Goal: Task Accomplishment & Management: Use online tool/utility

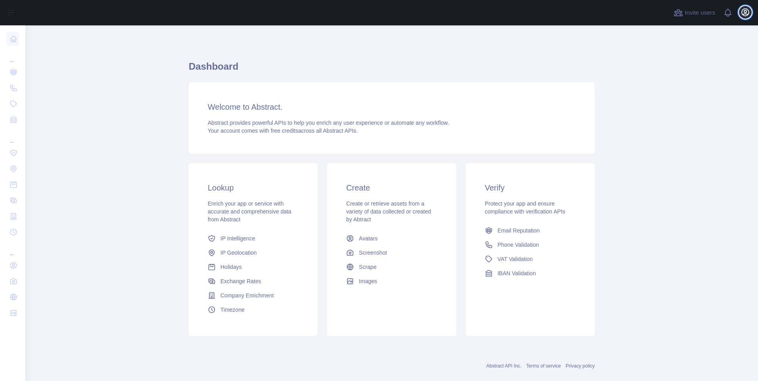
click at [743, 17] on icon "button" at bounding box center [746, 13] width 10 height 10
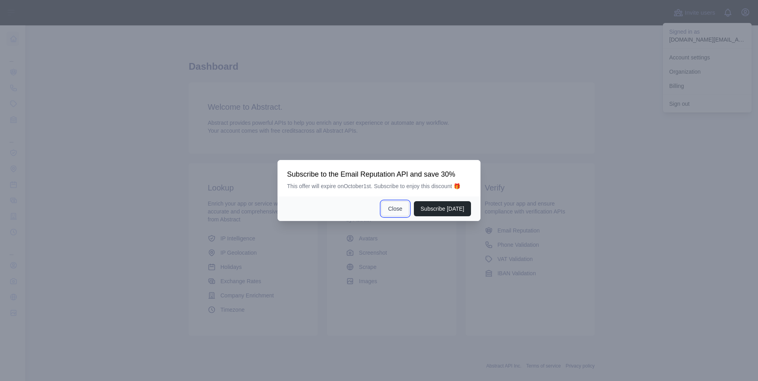
click at [403, 210] on button "Close" at bounding box center [395, 208] width 28 height 15
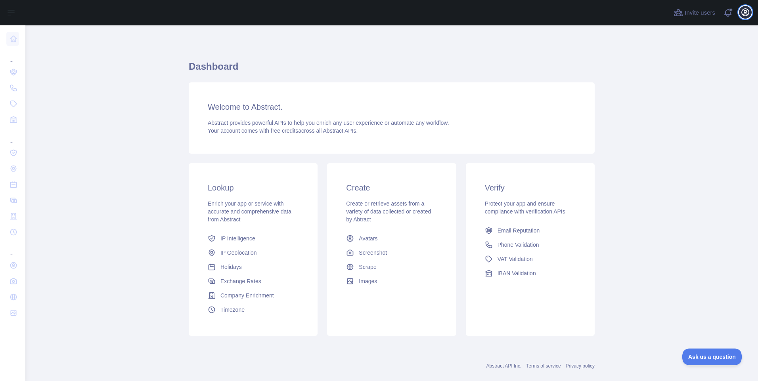
click at [745, 14] on icon "button" at bounding box center [745, 12] width 7 height 7
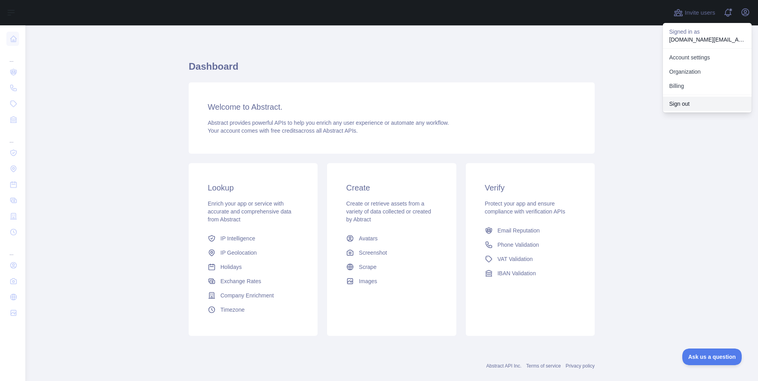
click at [683, 105] on button "Sign out" at bounding box center [707, 104] width 89 height 14
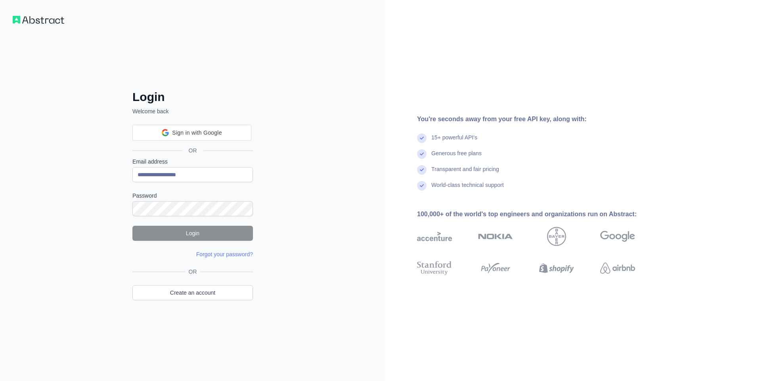
type input "**********"
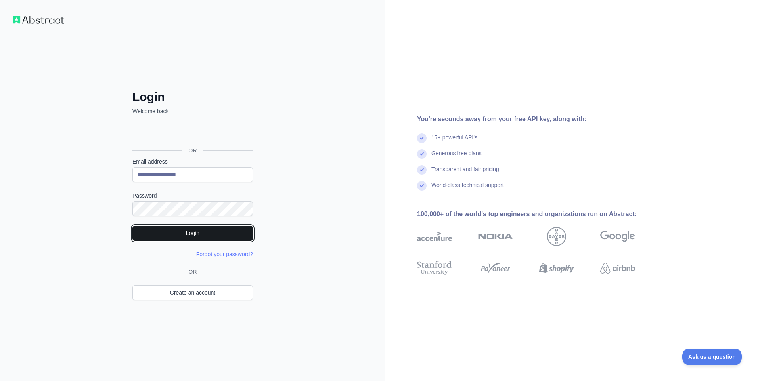
click at [151, 232] on button "Login" at bounding box center [192, 233] width 121 height 15
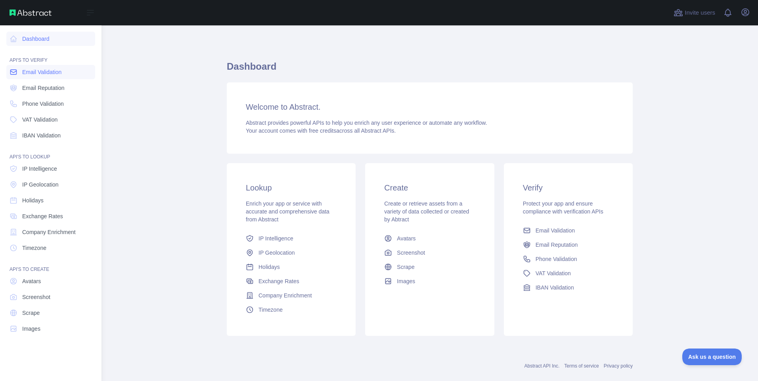
click at [34, 73] on span "Email Validation" at bounding box center [41, 72] width 39 height 8
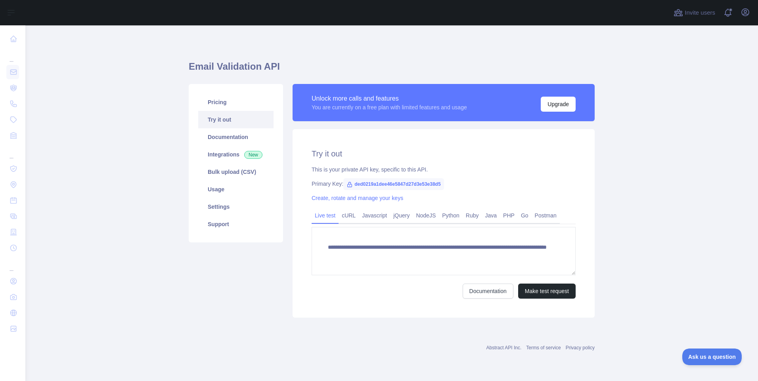
click at [394, 183] on span "ded0219a1dee46e5847d27d3e53e38d5" at bounding box center [393, 184] width 101 height 12
drag, startPoint x: 394, startPoint y: 183, endPoint x: 361, endPoint y: 186, distance: 33.4
click at [361, 186] on span "ded0219a1dee46e5847d27d3e53e38d5" at bounding box center [393, 184] width 101 height 12
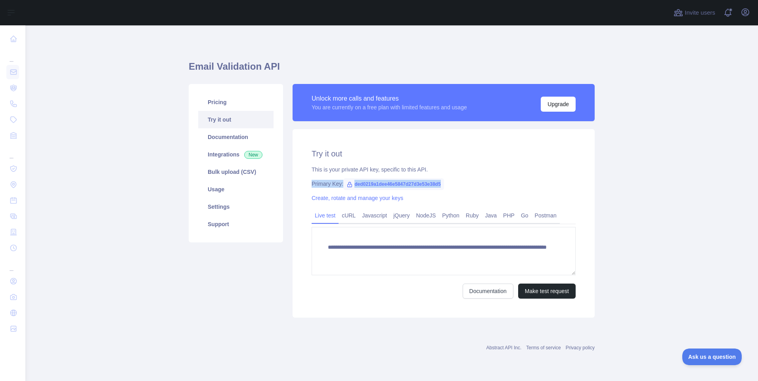
click at [354, 184] on span "ded0219a1dee46e5847d27d3e53e38d5" at bounding box center [393, 184] width 101 height 12
drag, startPoint x: 354, startPoint y: 184, endPoint x: 408, endPoint y: 185, distance: 53.9
click at [408, 185] on span "ded0219a1dee46e5847d27d3e53e38d5" at bounding box center [393, 184] width 101 height 12
click at [745, 13] on icon "button" at bounding box center [746, 13] width 10 height 10
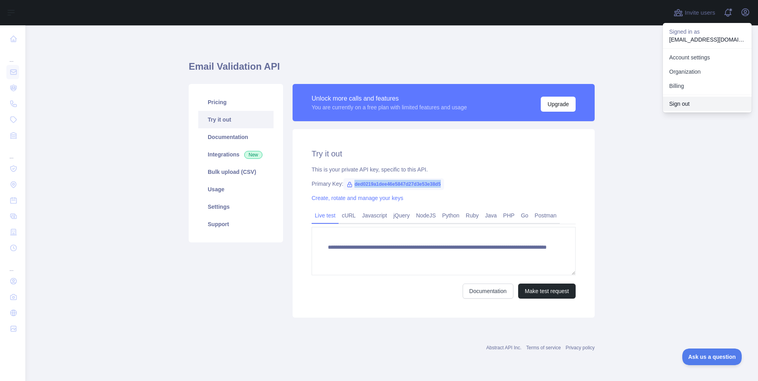
click at [692, 103] on button "Sign out" at bounding box center [707, 104] width 89 height 14
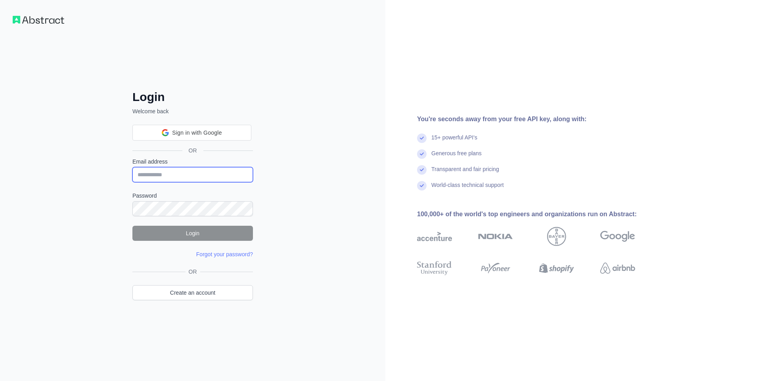
drag, startPoint x: 0, startPoint y: 0, endPoint x: 182, endPoint y: 171, distance: 250.2
click at [182, 171] on input "Email address" at bounding box center [192, 174] width 121 height 15
paste input "**********"
type input "**********"
click at [168, 217] on form "**********" at bounding box center [192, 208] width 121 height 101
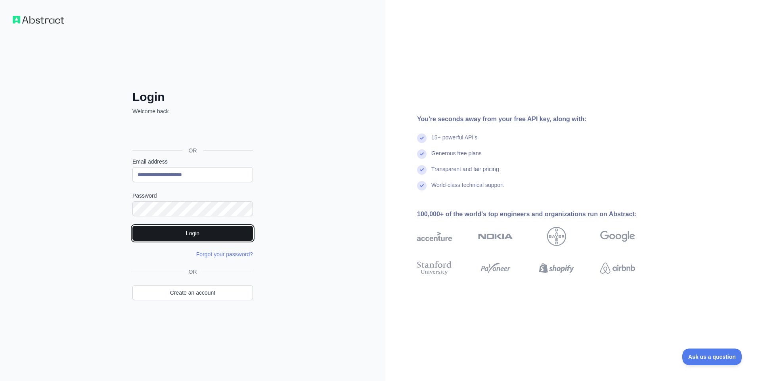
click at [163, 237] on button "Login" at bounding box center [192, 233] width 121 height 15
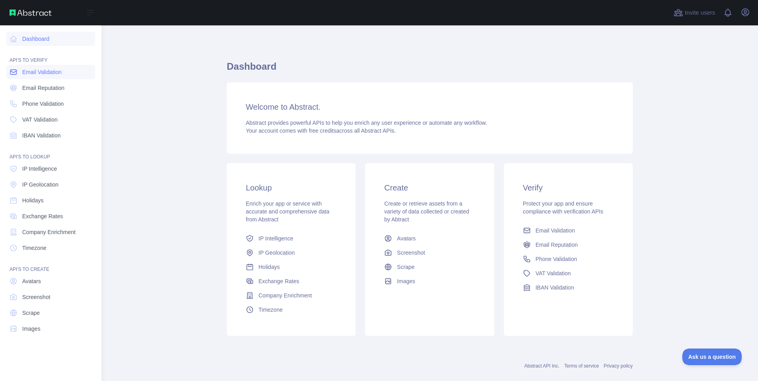
click at [16, 69] on icon at bounding box center [14, 72] width 8 height 8
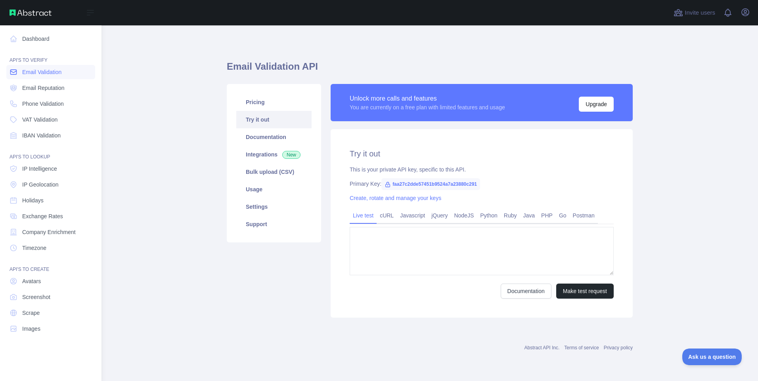
type textarea "**********"
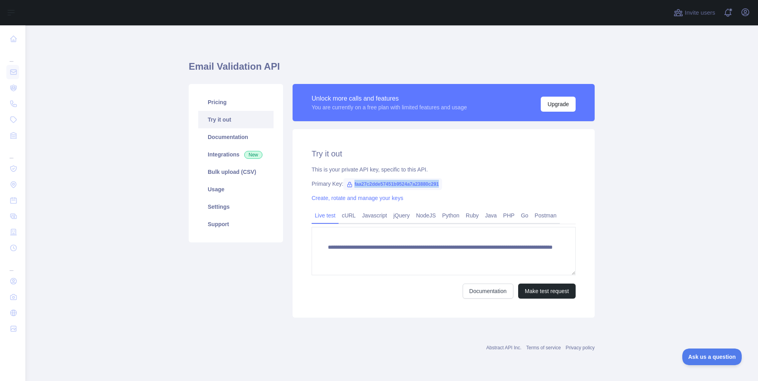
drag, startPoint x: 353, startPoint y: 186, endPoint x: 439, endPoint y: 184, distance: 86.5
click at [439, 184] on span "faa27c2dde57451b9524a7a23880c291" at bounding box center [392, 184] width 99 height 12
copy span "faa27c2dde57451b9524a7a23880c291"
